Goal: Check status: Check status

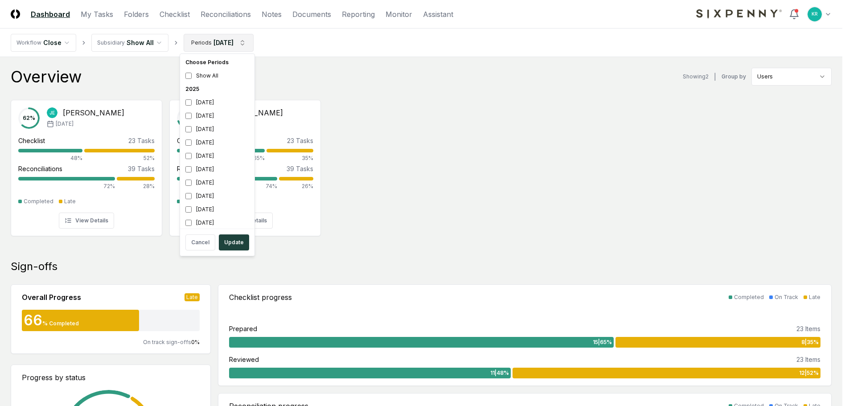
click at [196, 170] on div "[DATE]" at bounding box center [217, 169] width 71 height 13
click at [183, 183] on div "[DATE]" at bounding box center [217, 182] width 71 height 13
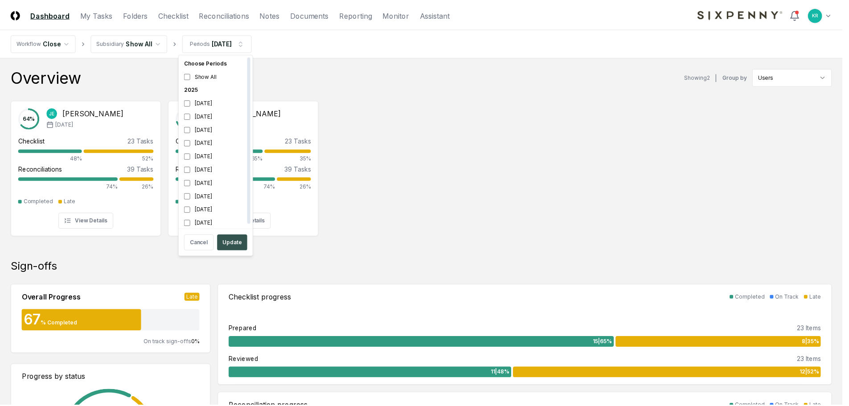
scroll to position [3, 0]
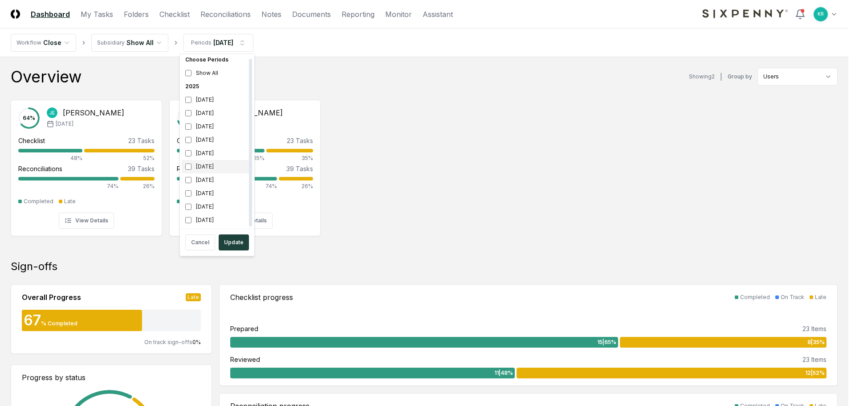
click at [192, 166] on div "[DATE]" at bounding box center [217, 166] width 71 height 13
drag, startPoint x: 232, startPoint y: 241, endPoint x: 240, endPoint y: 238, distance: 8.6
click at [233, 241] on button "Update" at bounding box center [234, 242] width 30 height 16
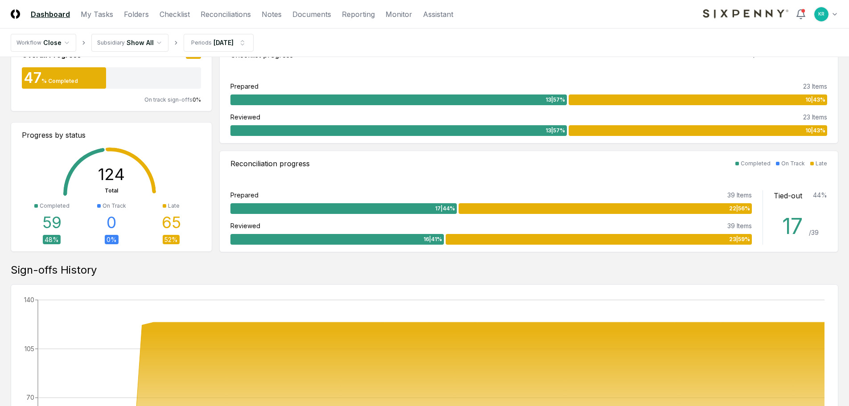
scroll to position [223, 0]
